Goal: Browse casually

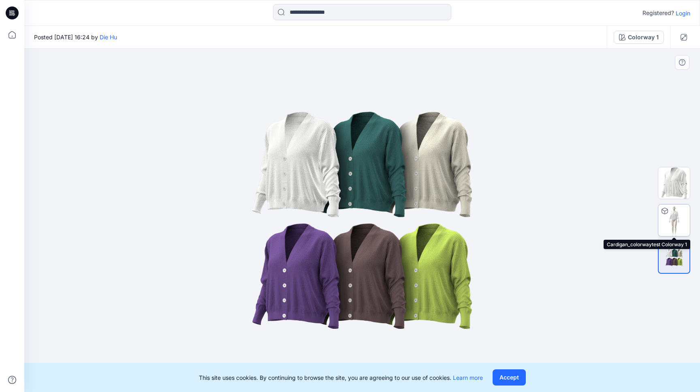
click at [677, 220] on img at bounding box center [674, 221] width 32 height 32
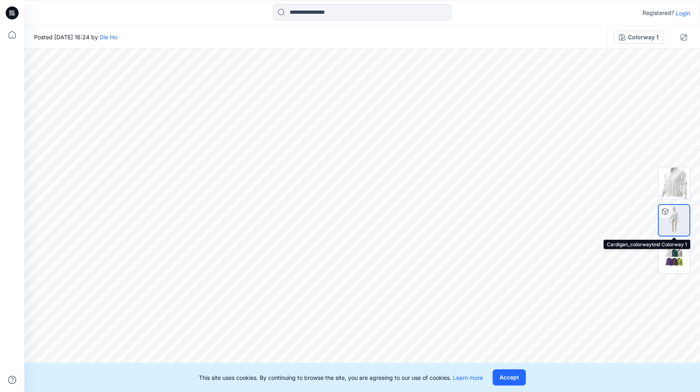
click at [673, 214] on img at bounding box center [674, 220] width 31 height 31
click at [673, 182] on img at bounding box center [674, 183] width 32 height 32
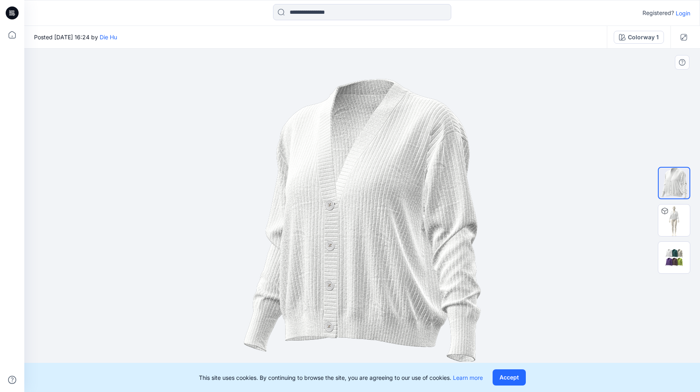
drag, startPoint x: 428, startPoint y: 182, endPoint x: 317, endPoint y: 183, distance: 111.0
click at [317, 183] on img at bounding box center [362, 220] width 237 height 283
click at [669, 256] on img at bounding box center [674, 257] width 32 height 19
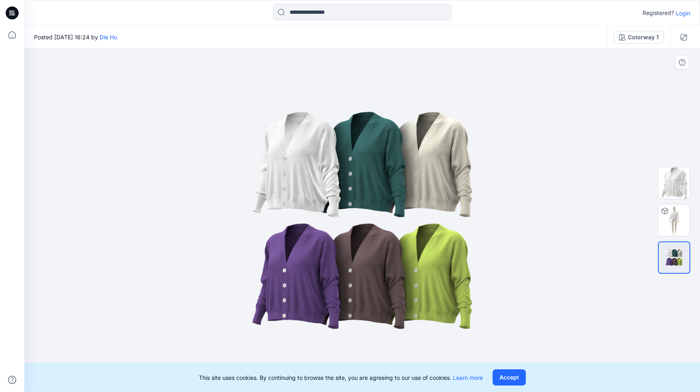
drag, startPoint x: 411, startPoint y: 250, endPoint x: 346, endPoint y: 255, distance: 65.1
click at [346, 255] on img at bounding box center [362, 220] width 405 height 243
click at [672, 219] on img at bounding box center [674, 221] width 32 height 32
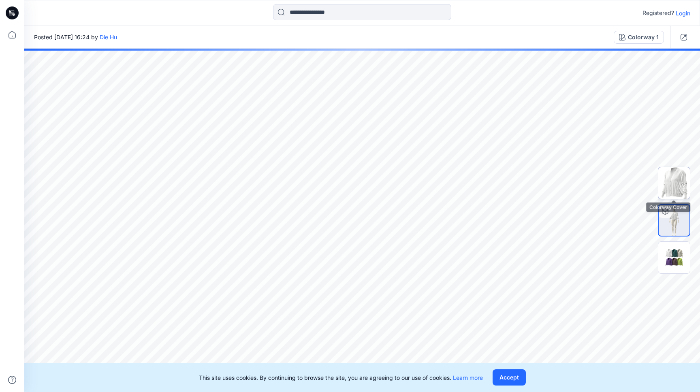
click at [677, 192] on img at bounding box center [674, 183] width 32 height 32
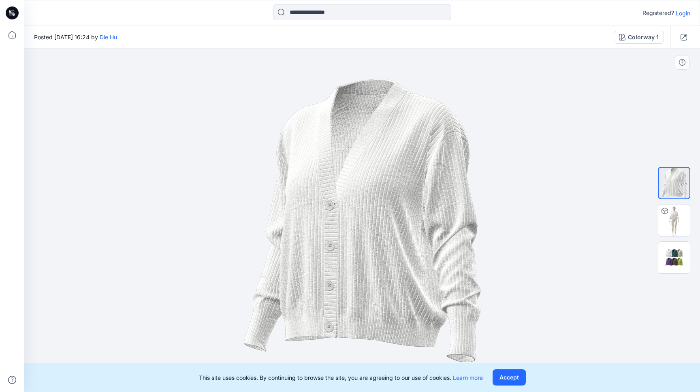
drag, startPoint x: 346, startPoint y: 278, endPoint x: 411, endPoint y: 278, distance: 65.2
click at [411, 278] on img at bounding box center [362, 220] width 237 height 283
